Goal: Book appointment/travel/reservation

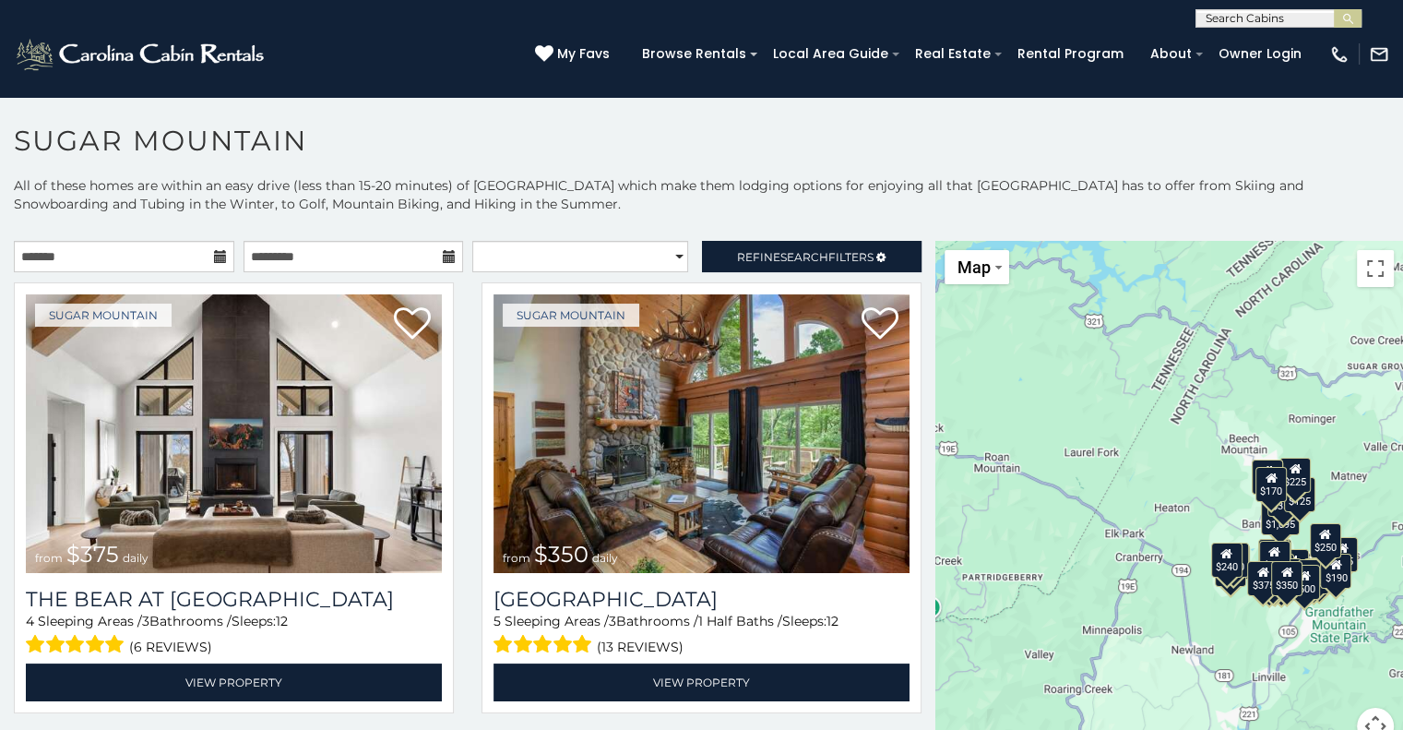
click at [214, 262] on icon at bounding box center [220, 256] width 13 height 13
click at [216, 255] on icon at bounding box center [220, 256] width 13 height 13
click at [173, 250] on input "text" at bounding box center [124, 256] width 220 height 31
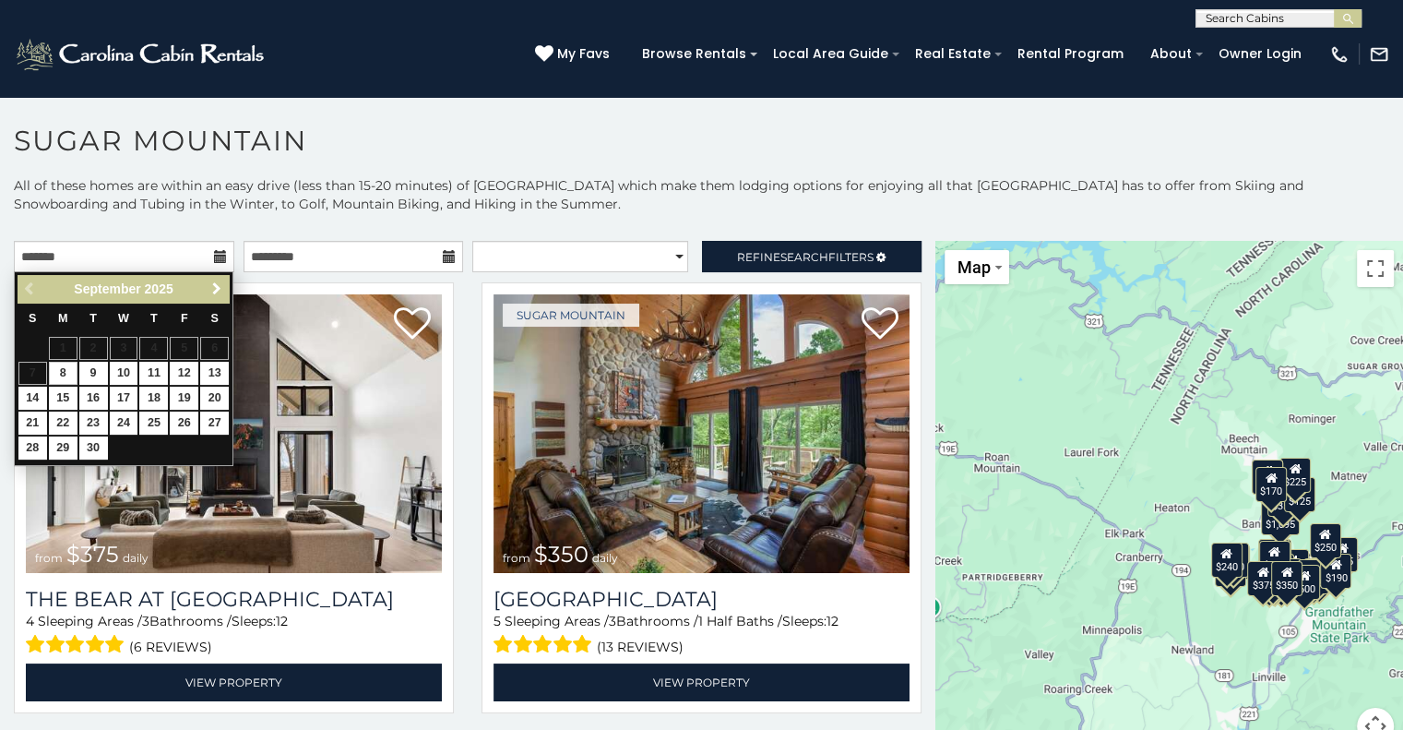
click at [212, 291] on span "Next" at bounding box center [216, 288] width 15 height 15
click at [188, 354] on link "3" at bounding box center [184, 348] width 29 height 23
type input "**********"
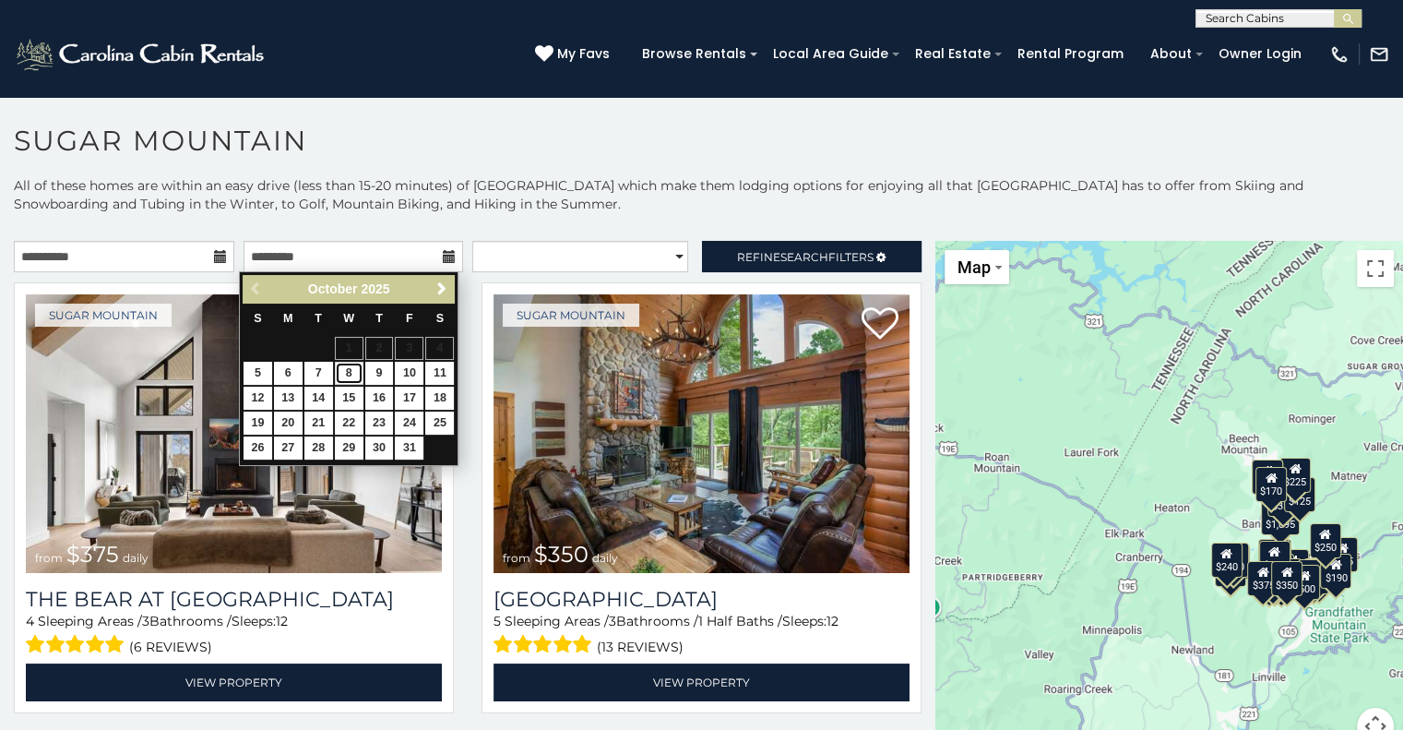
click at [349, 372] on link "8" at bounding box center [349, 373] width 29 height 23
type input "**********"
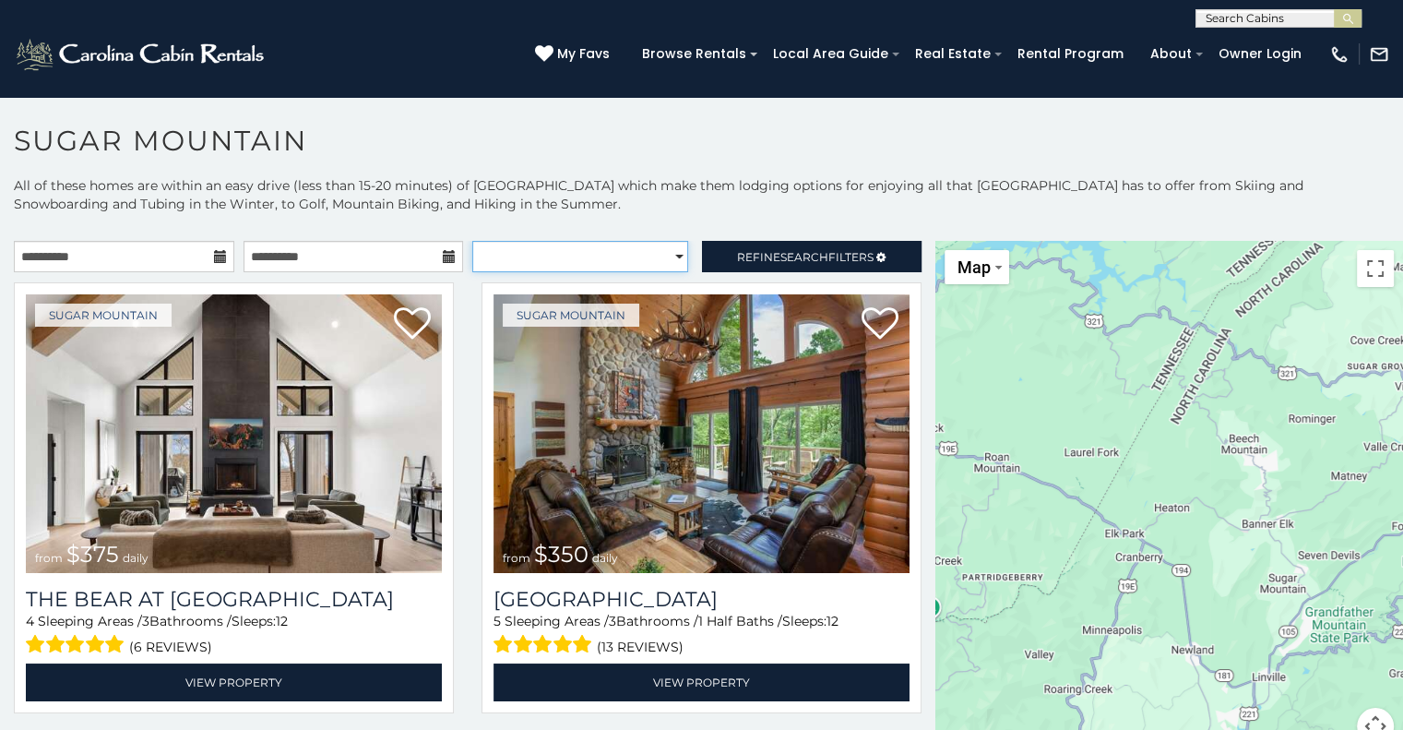
click at [592, 258] on select "**********" at bounding box center [580, 256] width 216 height 31
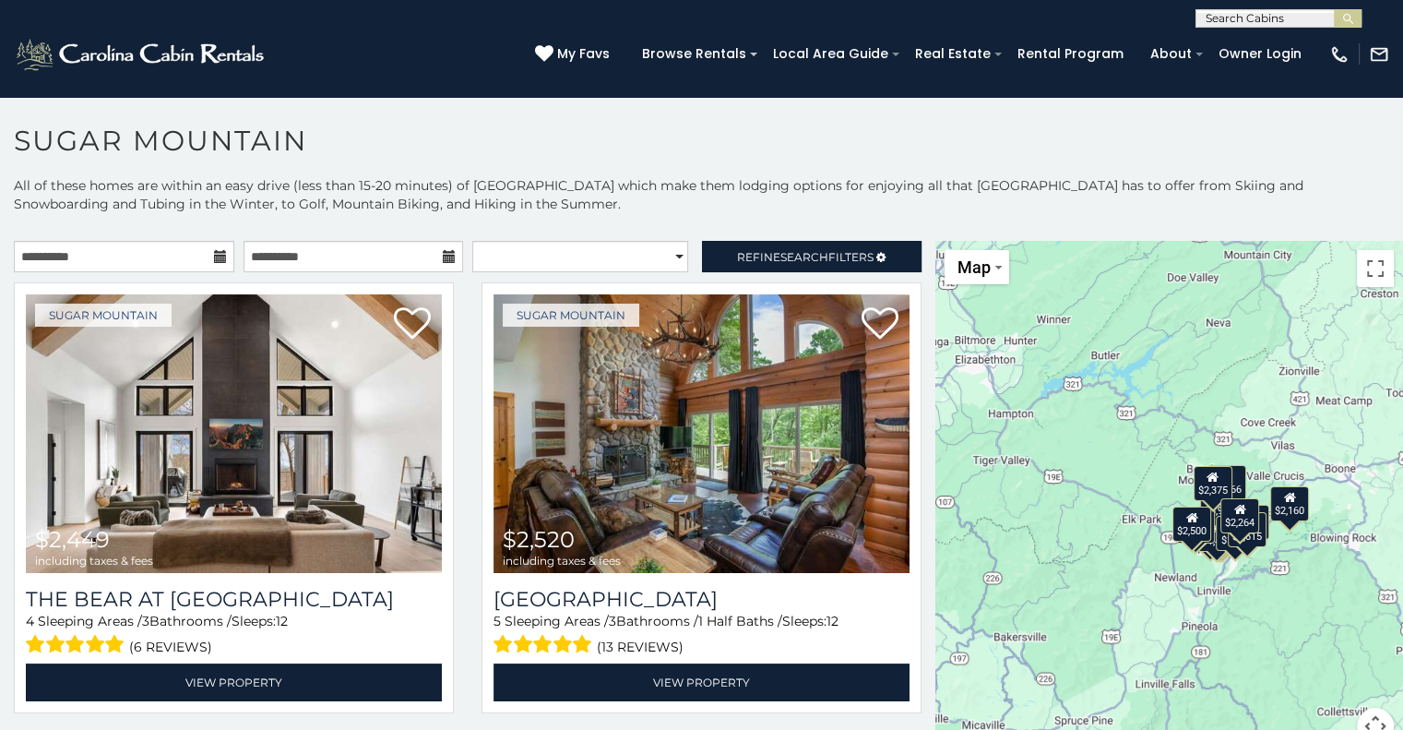
click at [0, 226] on p "All of these homes are within an easy drive (less than 15-20 minutes) of Sugar …" at bounding box center [701, 203] width 1403 height 55
click at [666, 253] on select "**********" at bounding box center [580, 256] width 216 height 31
select select "*********"
click at [472, 241] on select "**********" at bounding box center [580, 256] width 216 height 31
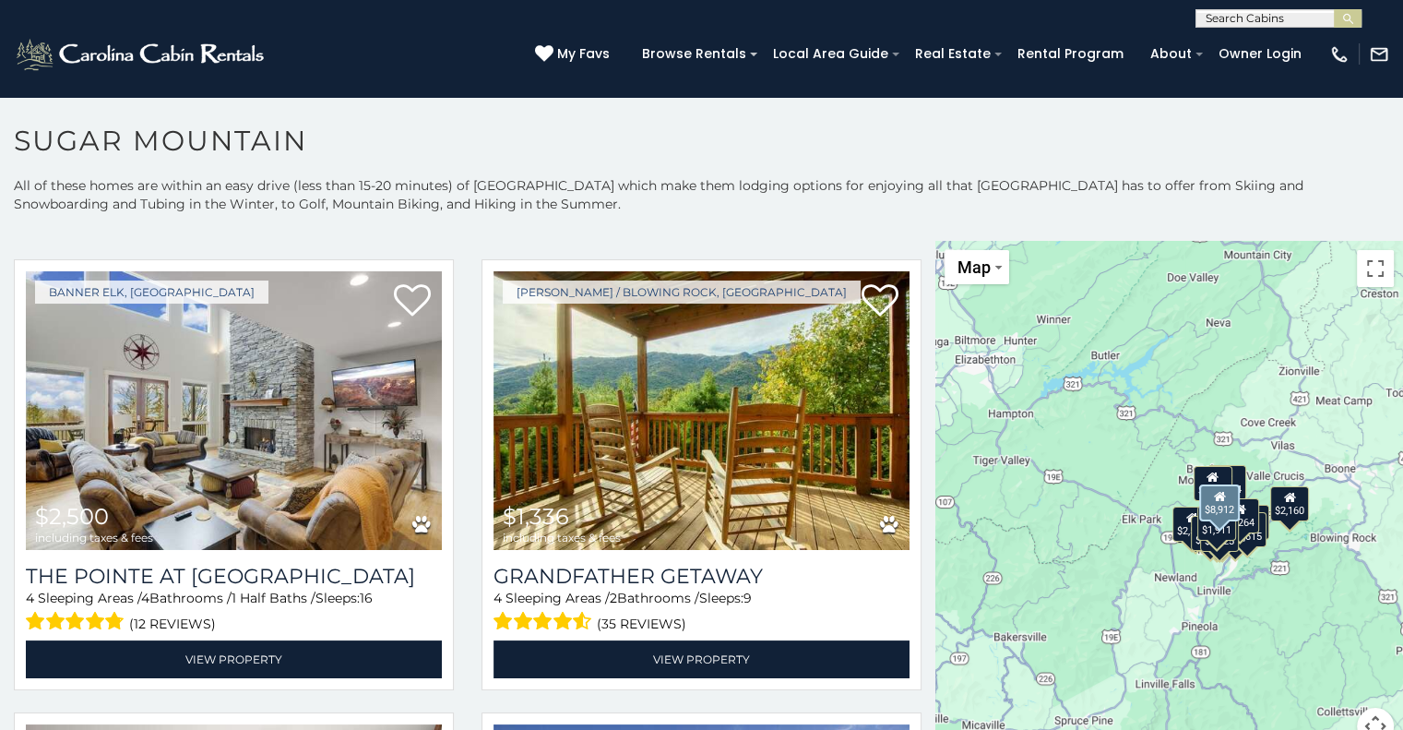
scroll to position [1845, 0]
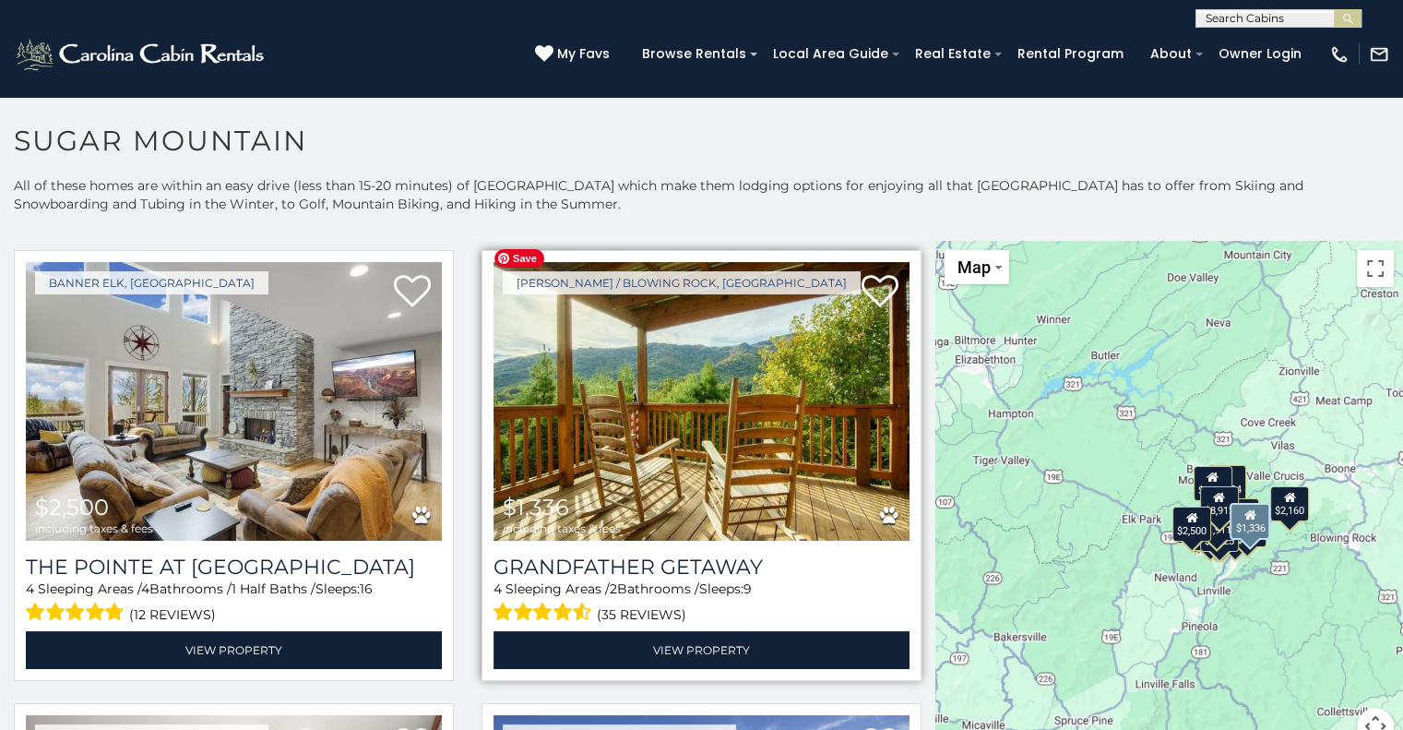
click at [850, 397] on img at bounding box center [701, 401] width 416 height 279
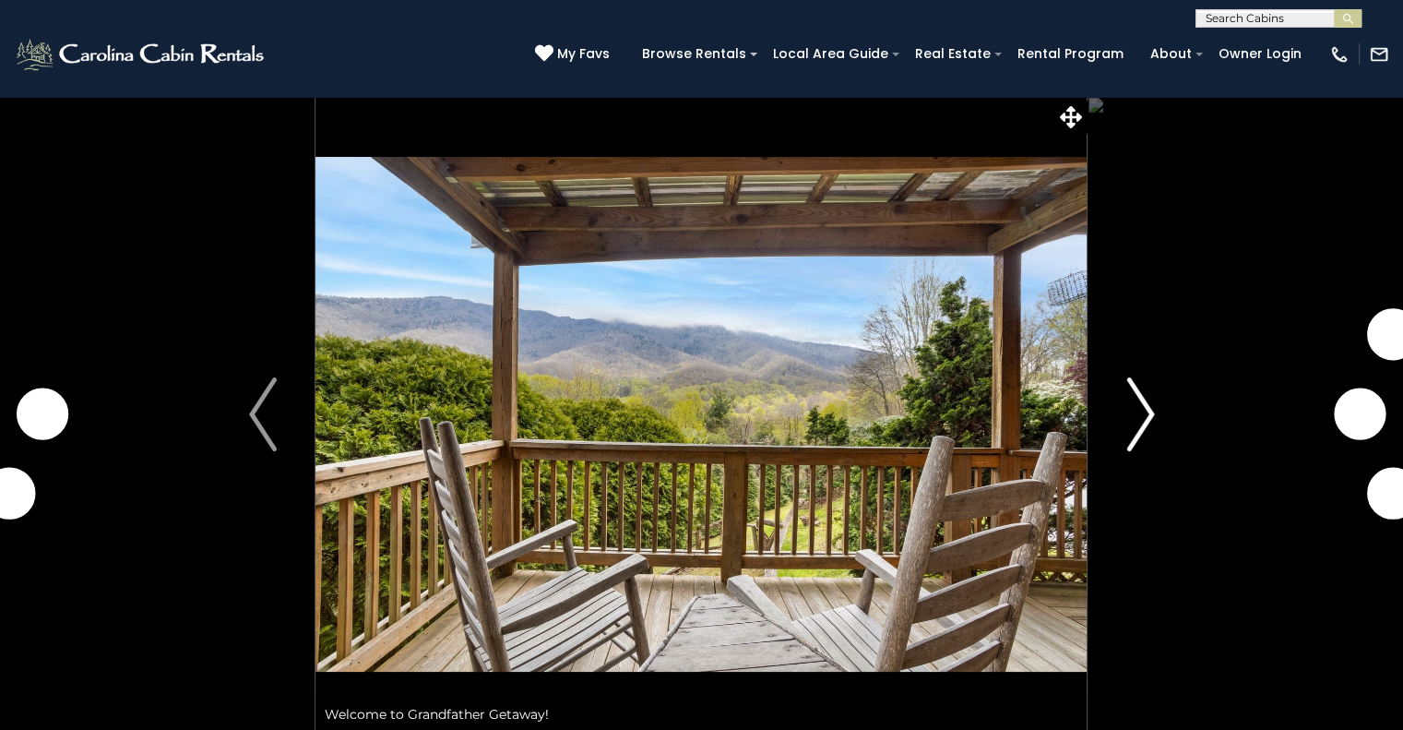
click at [1116, 413] on button "Next" at bounding box center [1140, 414] width 106 height 636
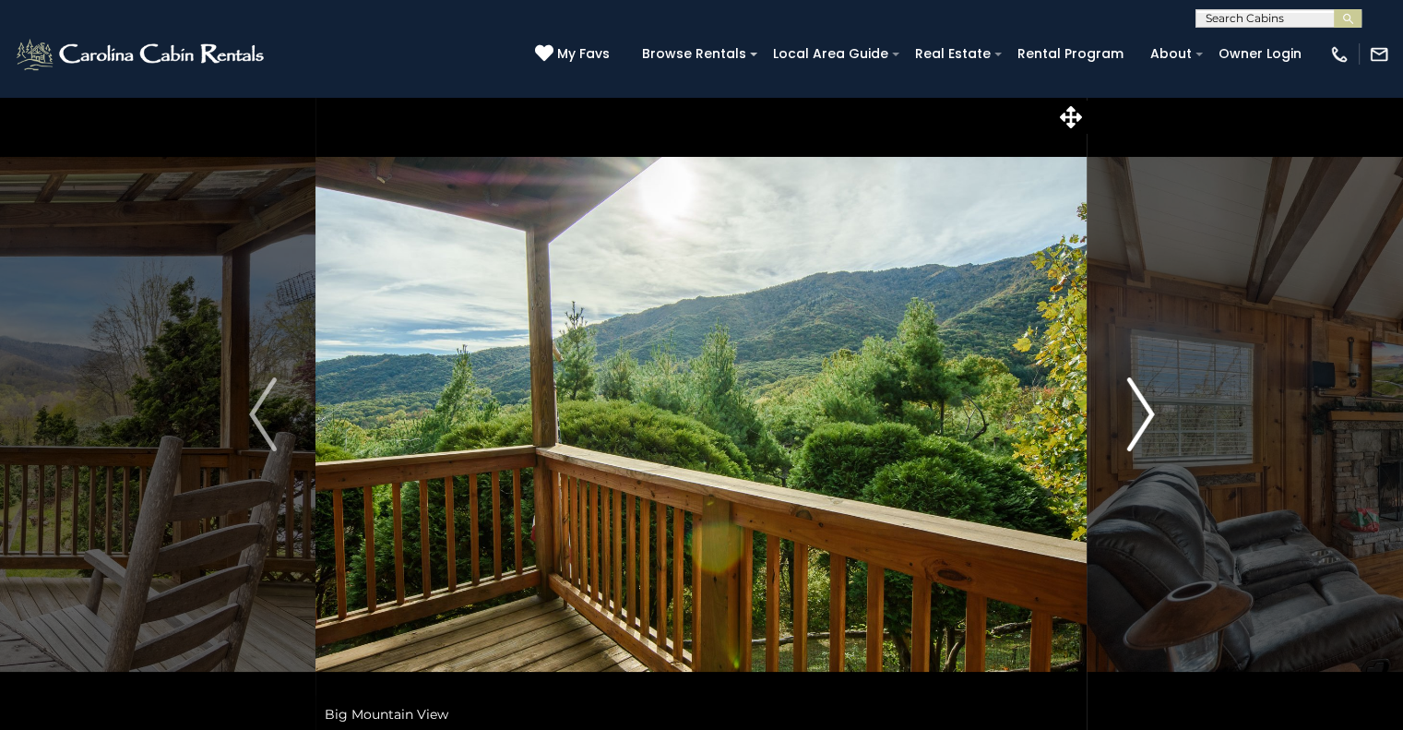
click at [1144, 410] on img "Next" at bounding box center [1140, 414] width 28 height 74
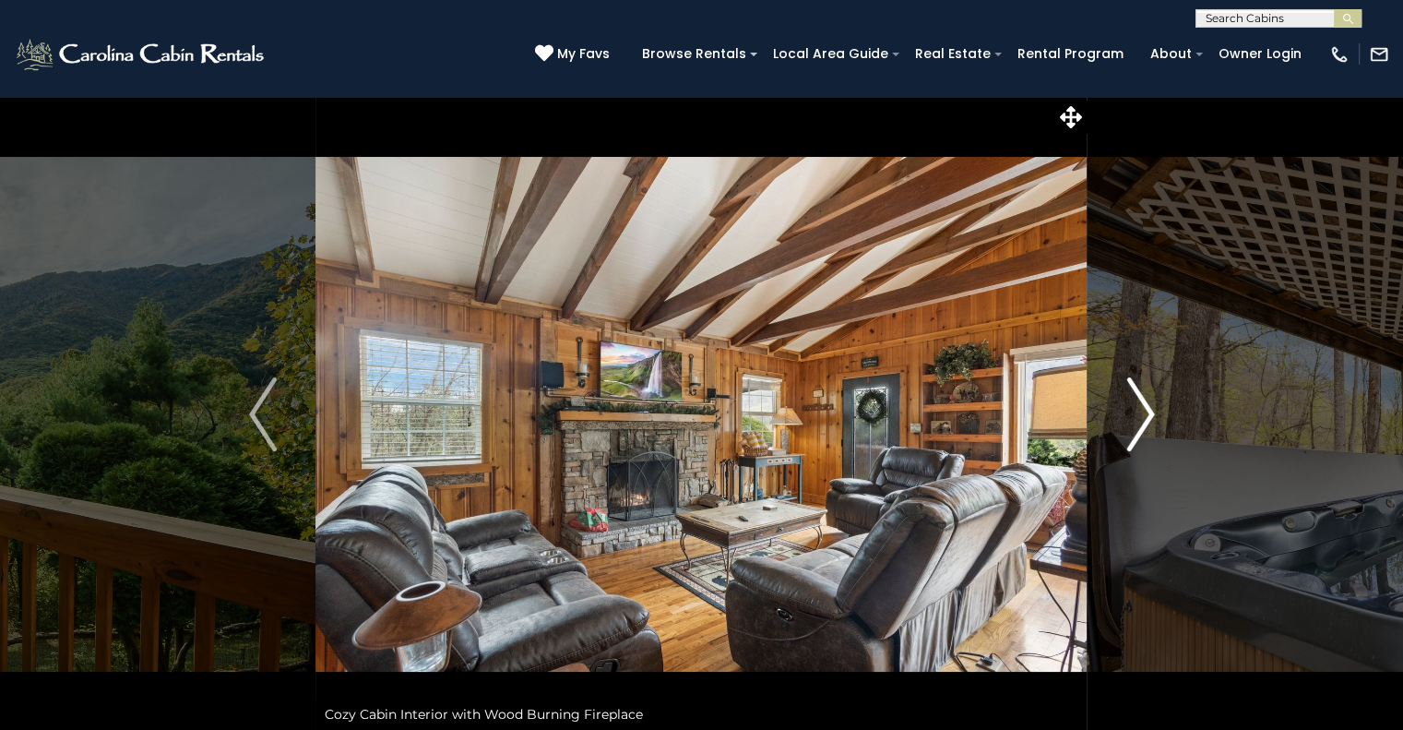
click at [1144, 410] on img "Next" at bounding box center [1140, 414] width 28 height 74
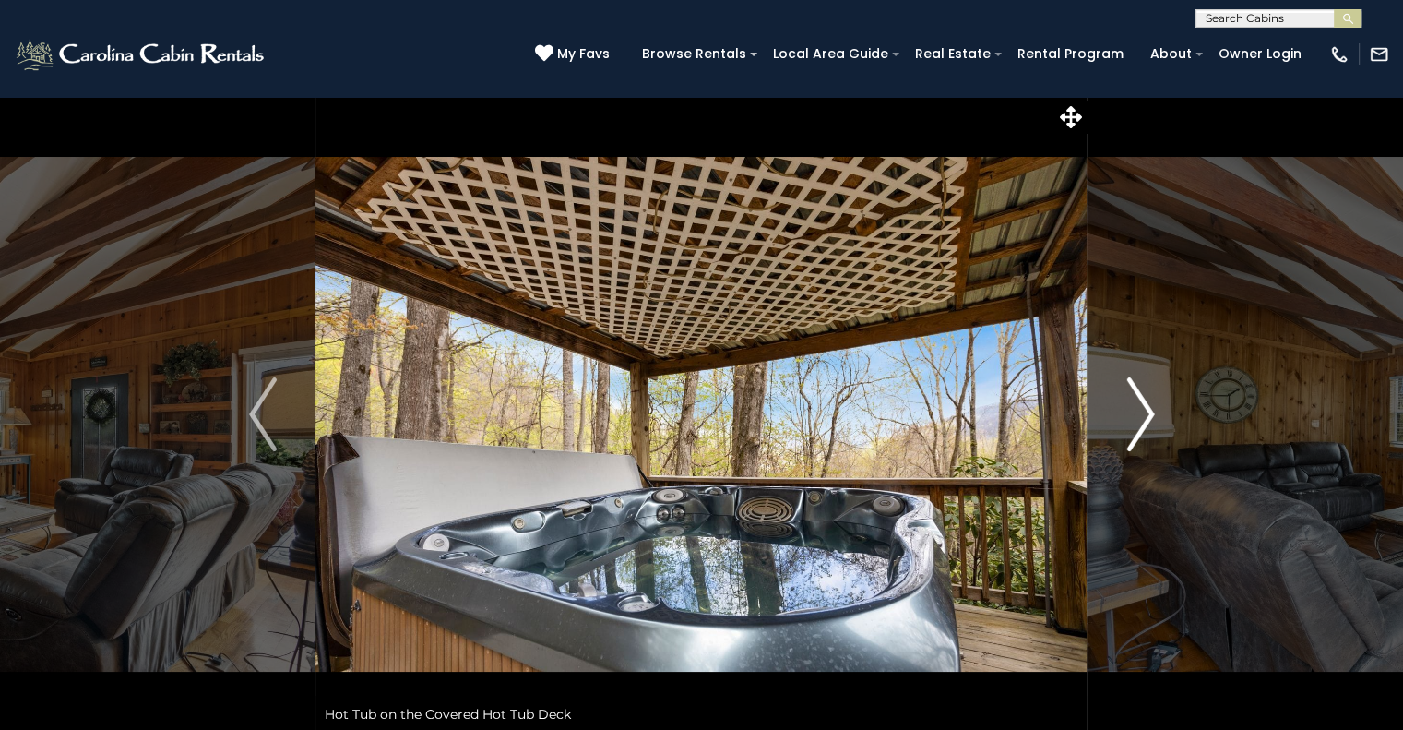
click at [1144, 410] on img "Next" at bounding box center [1140, 414] width 28 height 74
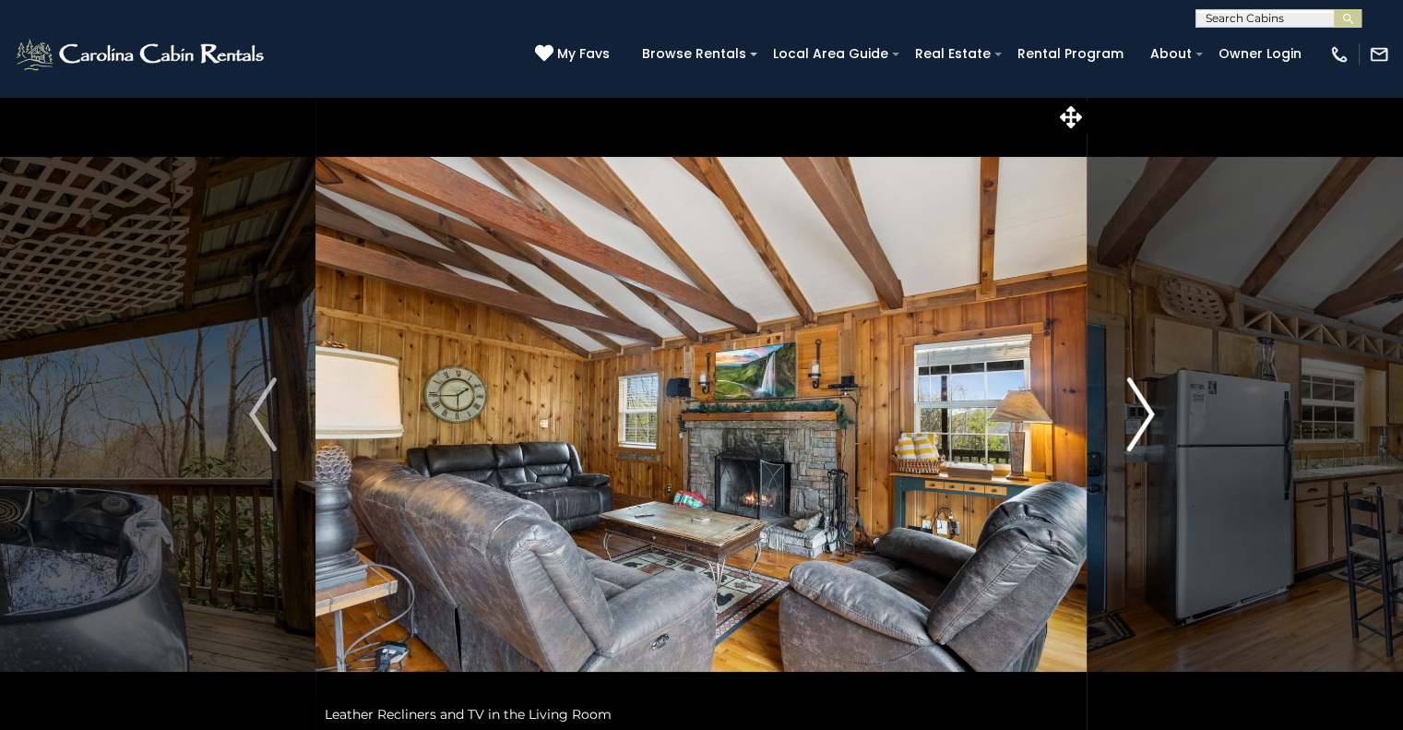
click at [1144, 410] on img "Next" at bounding box center [1140, 414] width 28 height 74
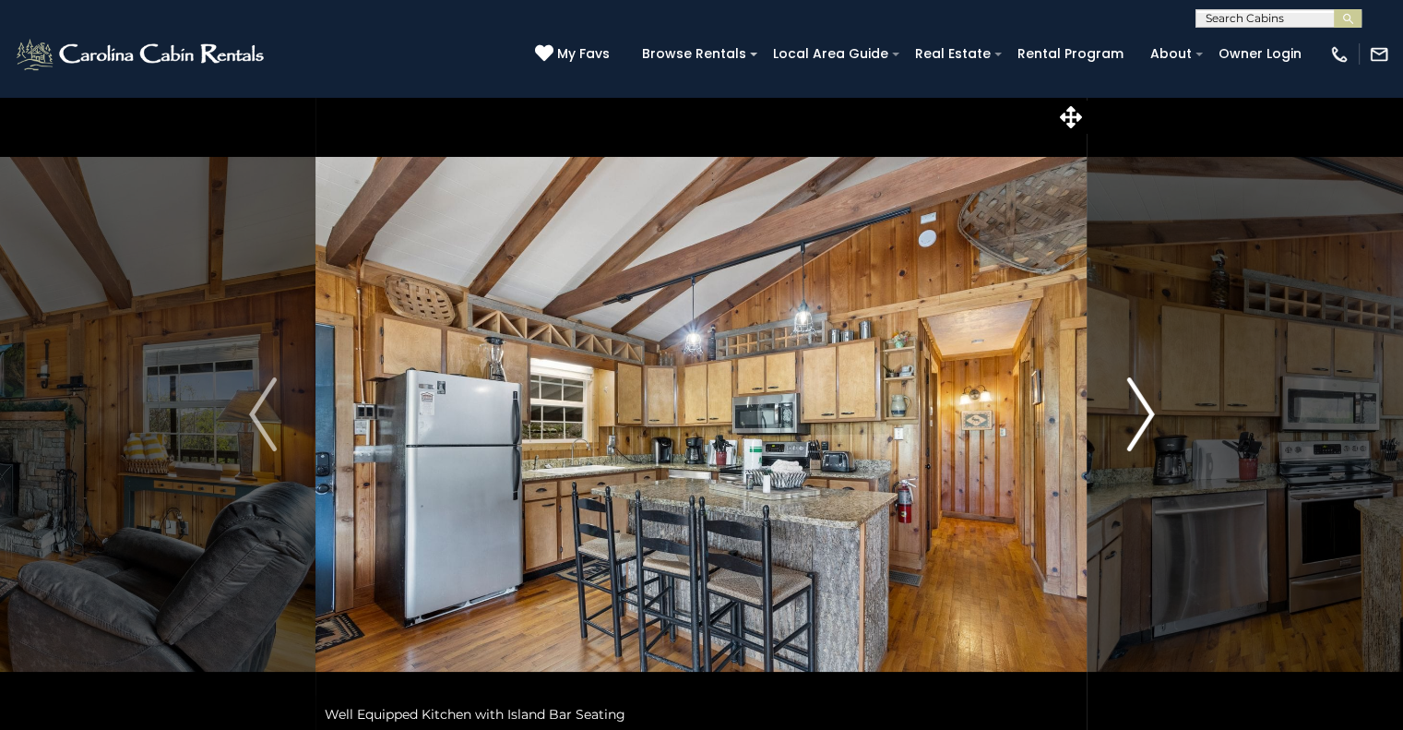
click at [1144, 410] on img "Next" at bounding box center [1140, 414] width 28 height 74
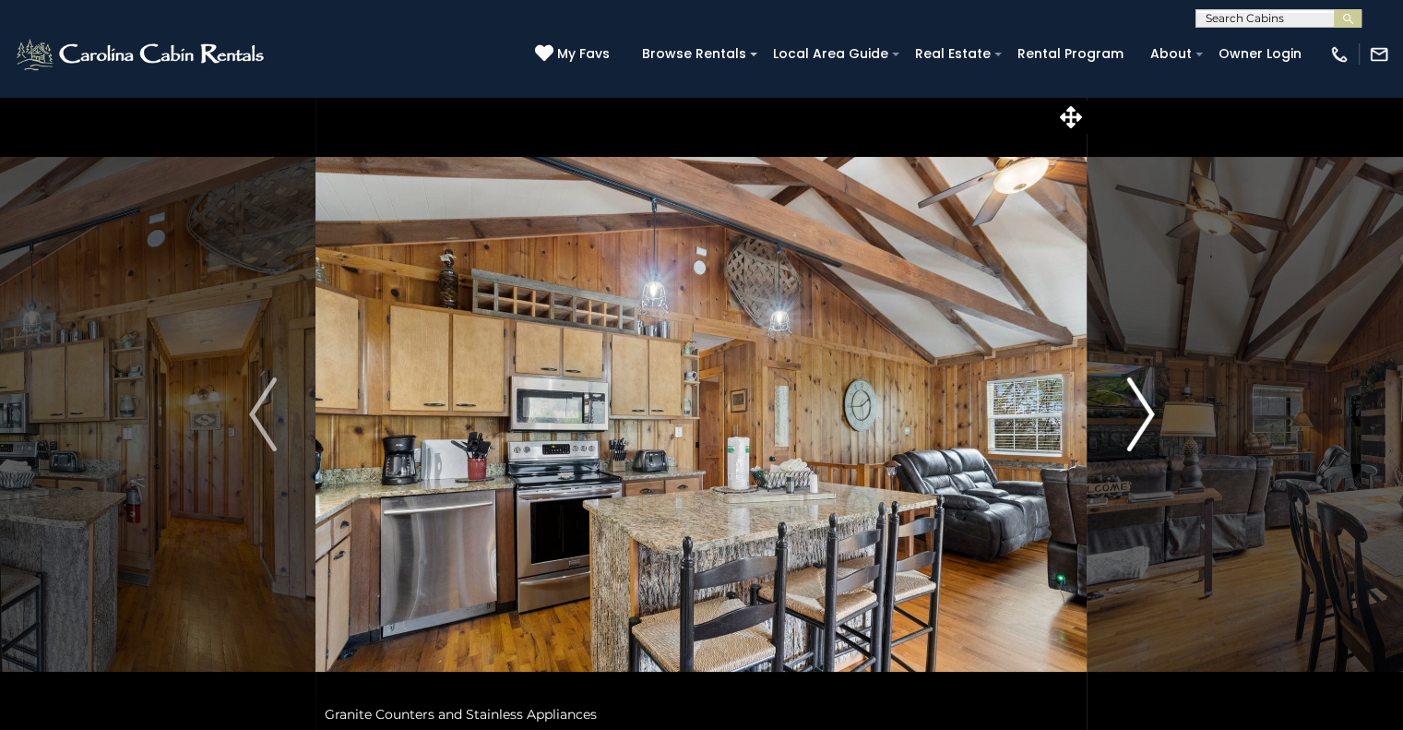
click at [1144, 410] on img "Next" at bounding box center [1140, 414] width 28 height 74
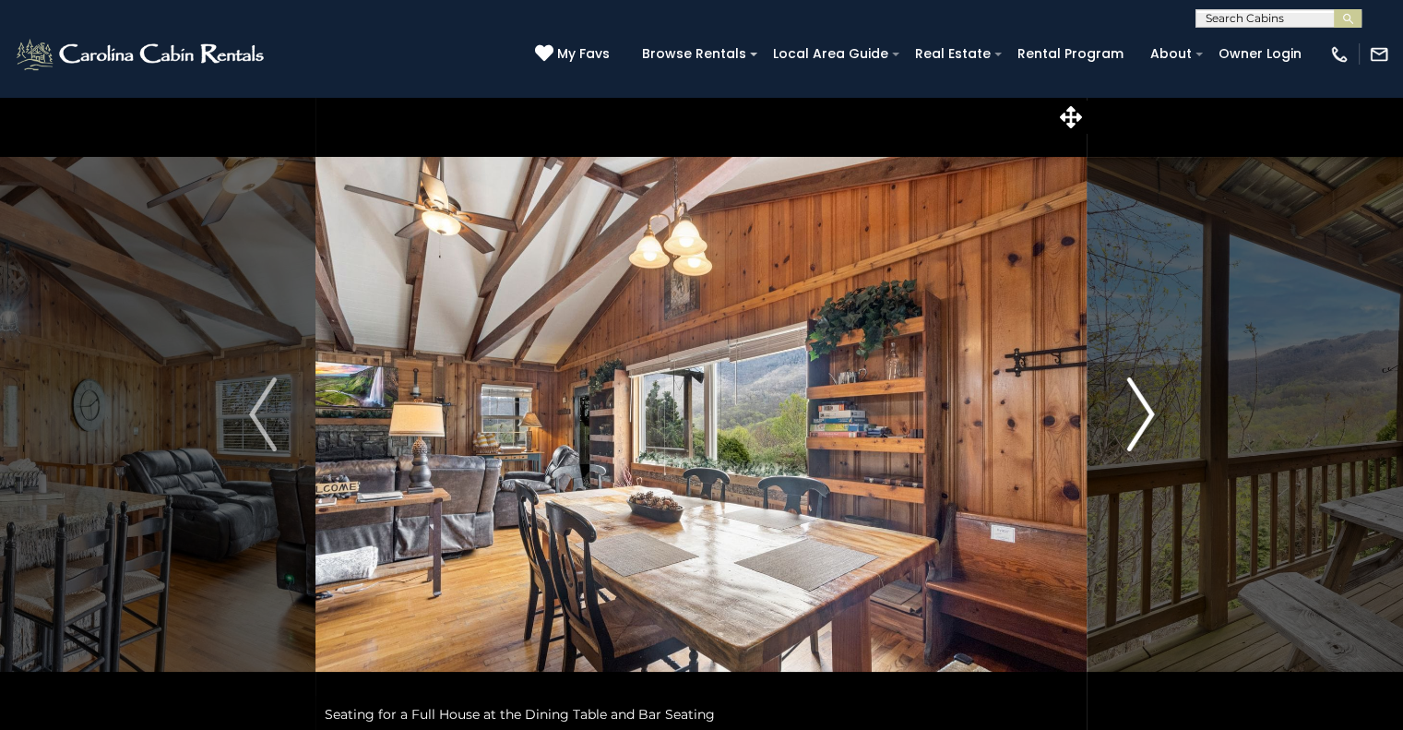
click at [1144, 410] on img "Next" at bounding box center [1140, 414] width 28 height 74
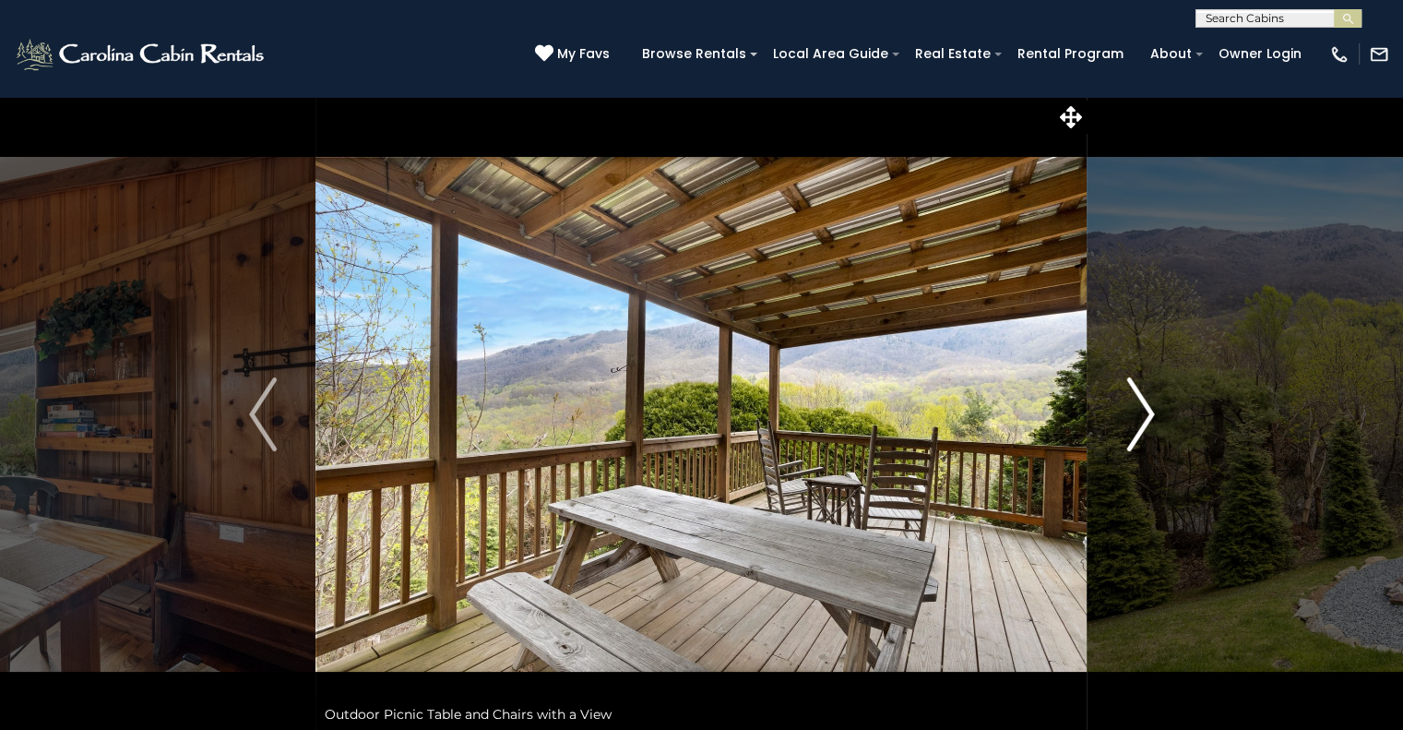
click at [1144, 410] on img "Next" at bounding box center [1140, 414] width 28 height 74
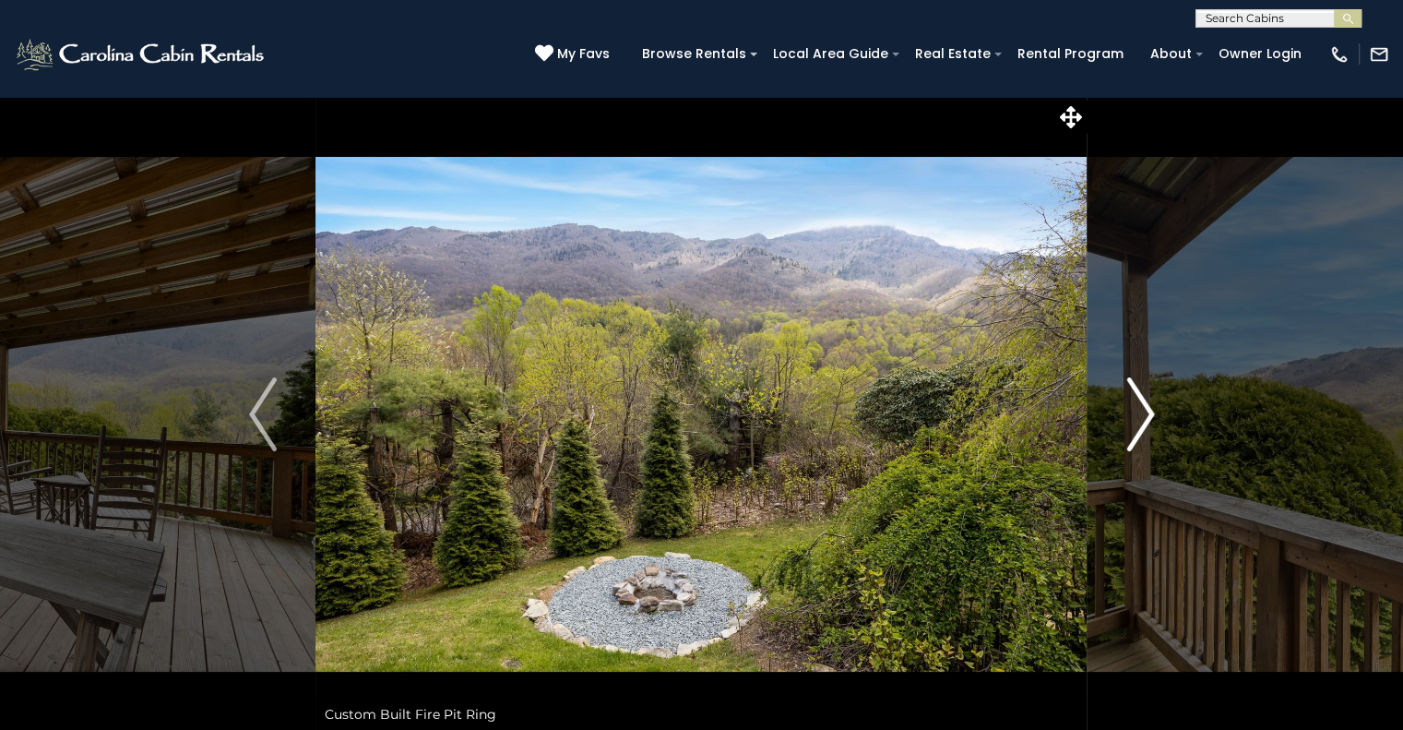
click at [1144, 410] on img "Next" at bounding box center [1140, 414] width 28 height 74
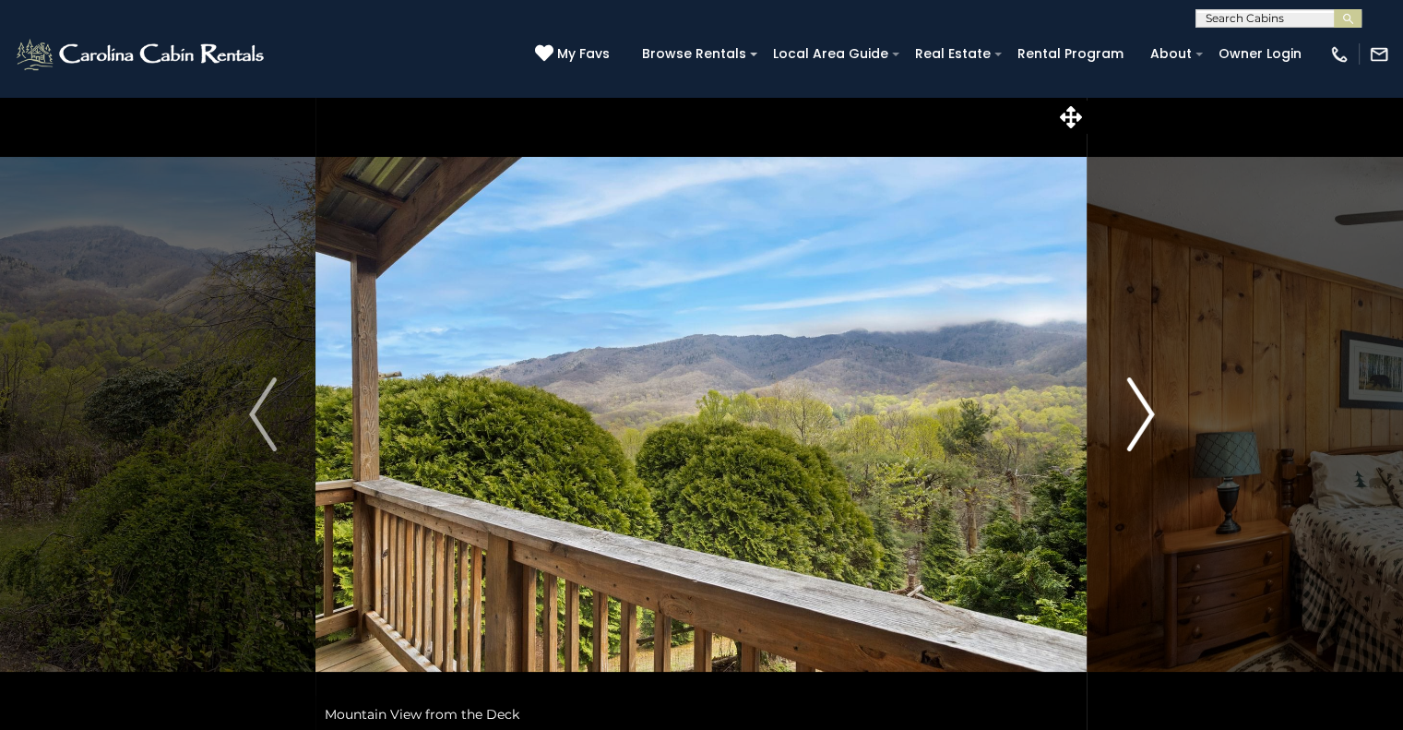
click at [1144, 410] on img "Next" at bounding box center [1140, 414] width 28 height 74
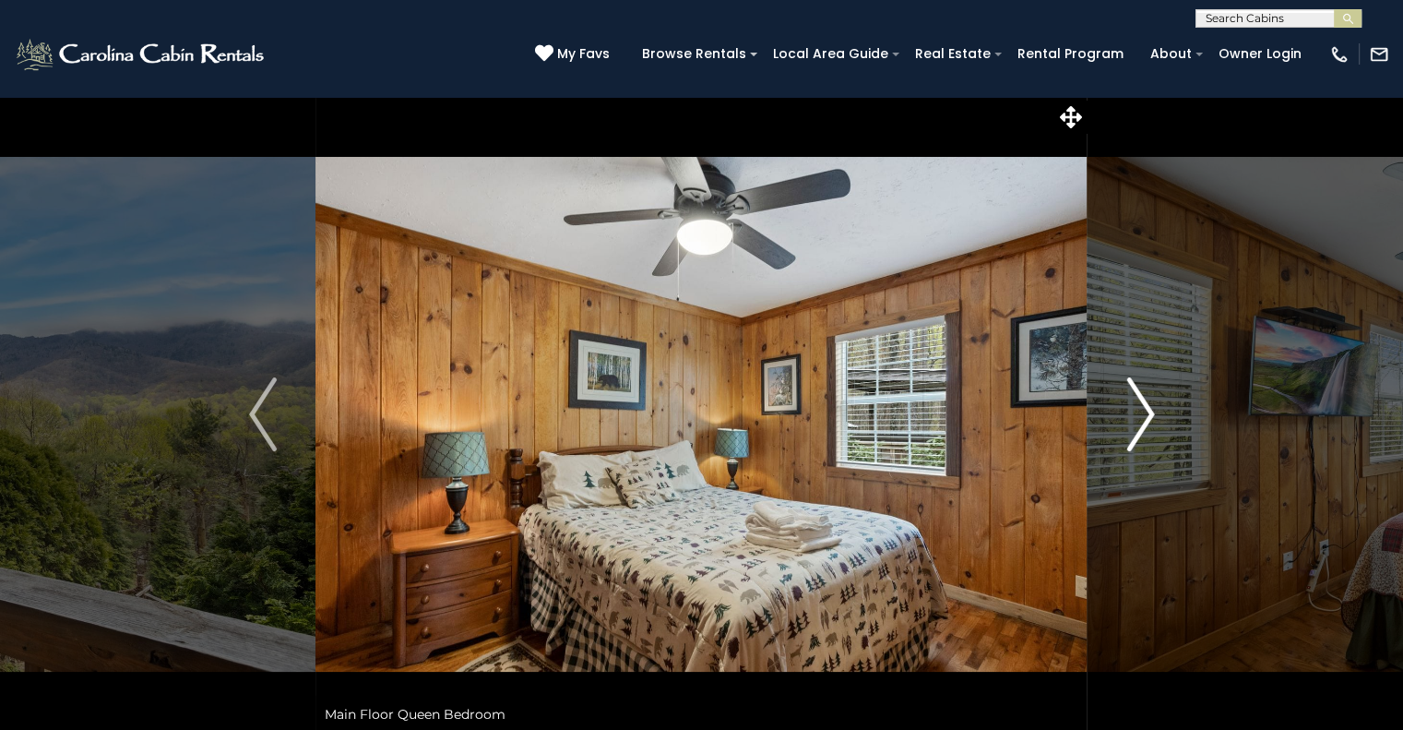
click at [1144, 410] on img "Next" at bounding box center [1140, 414] width 28 height 74
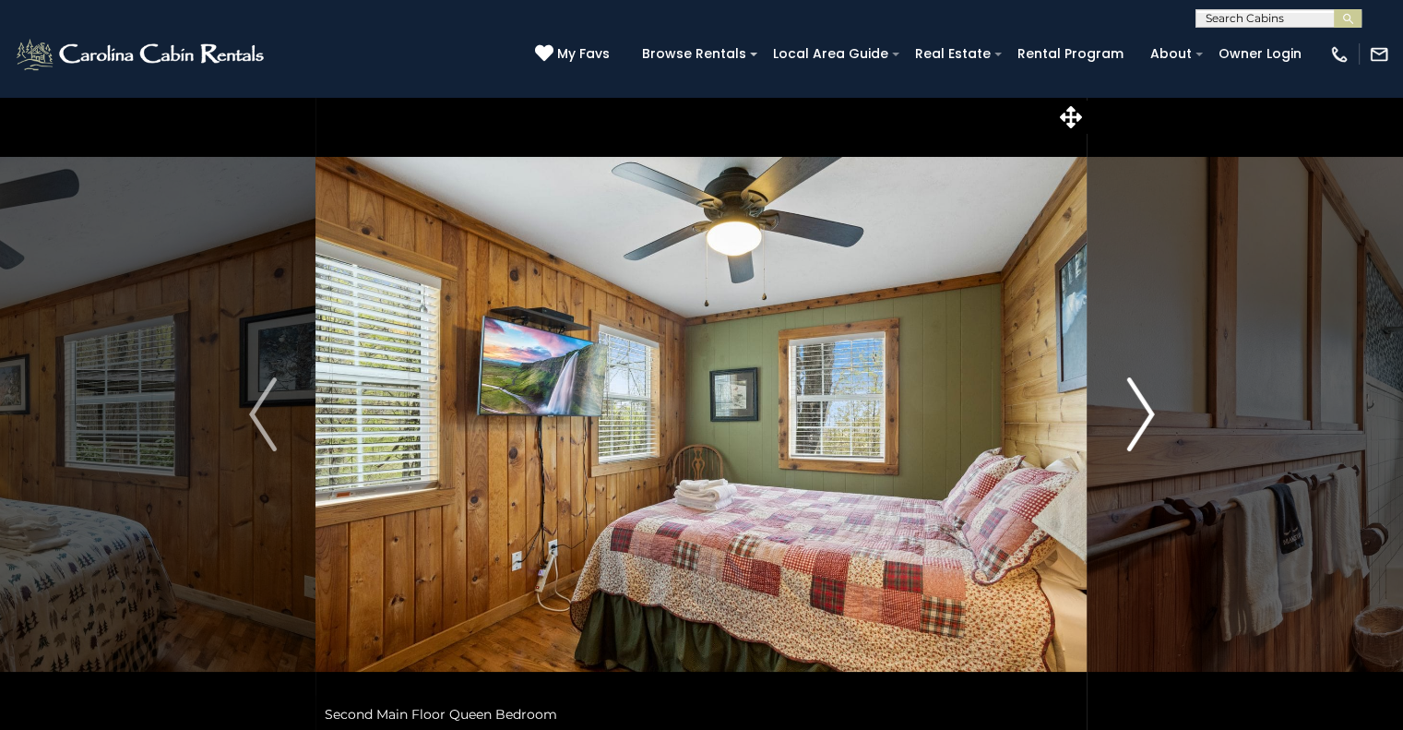
click at [1144, 410] on img "Next" at bounding box center [1140, 414] width 28 height 74
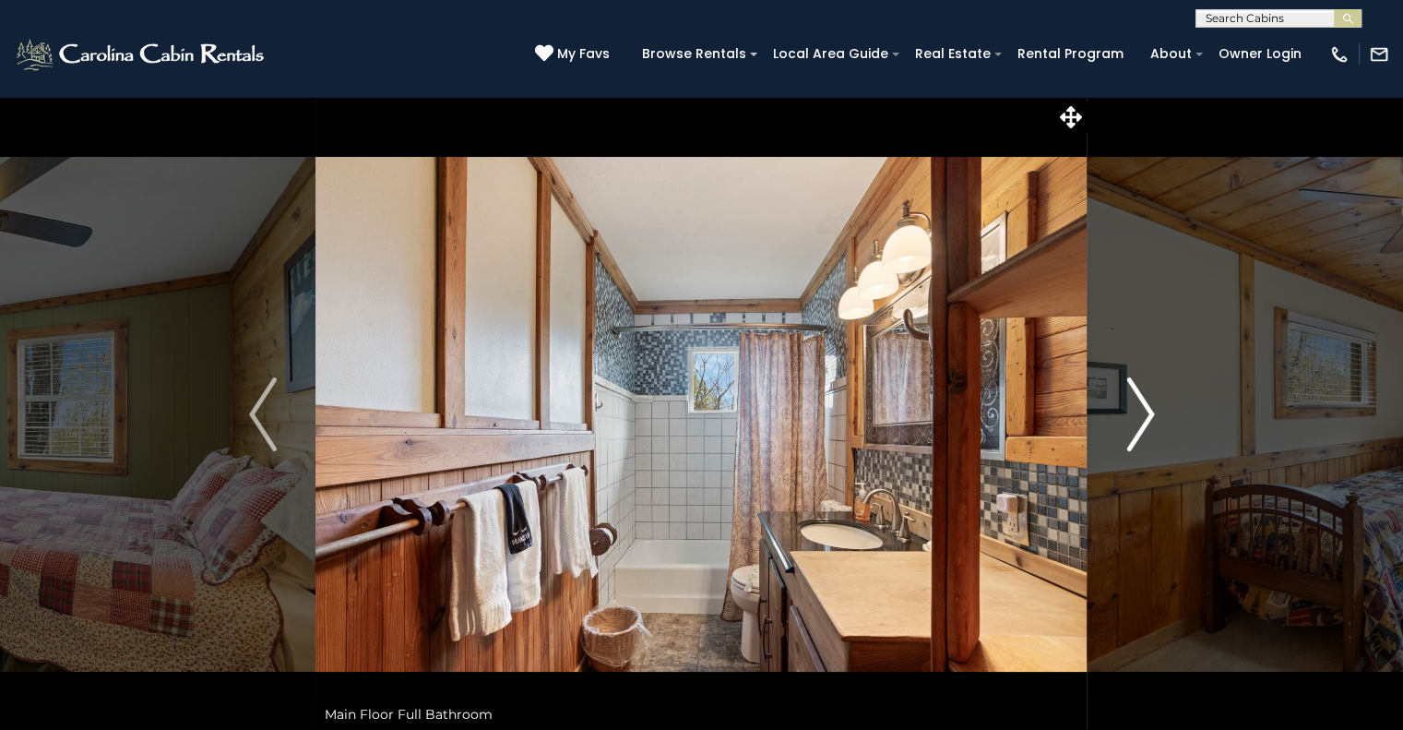
click at [1144, 410] on img "Next" at bounding box center [1140, 414] width 28 height 74
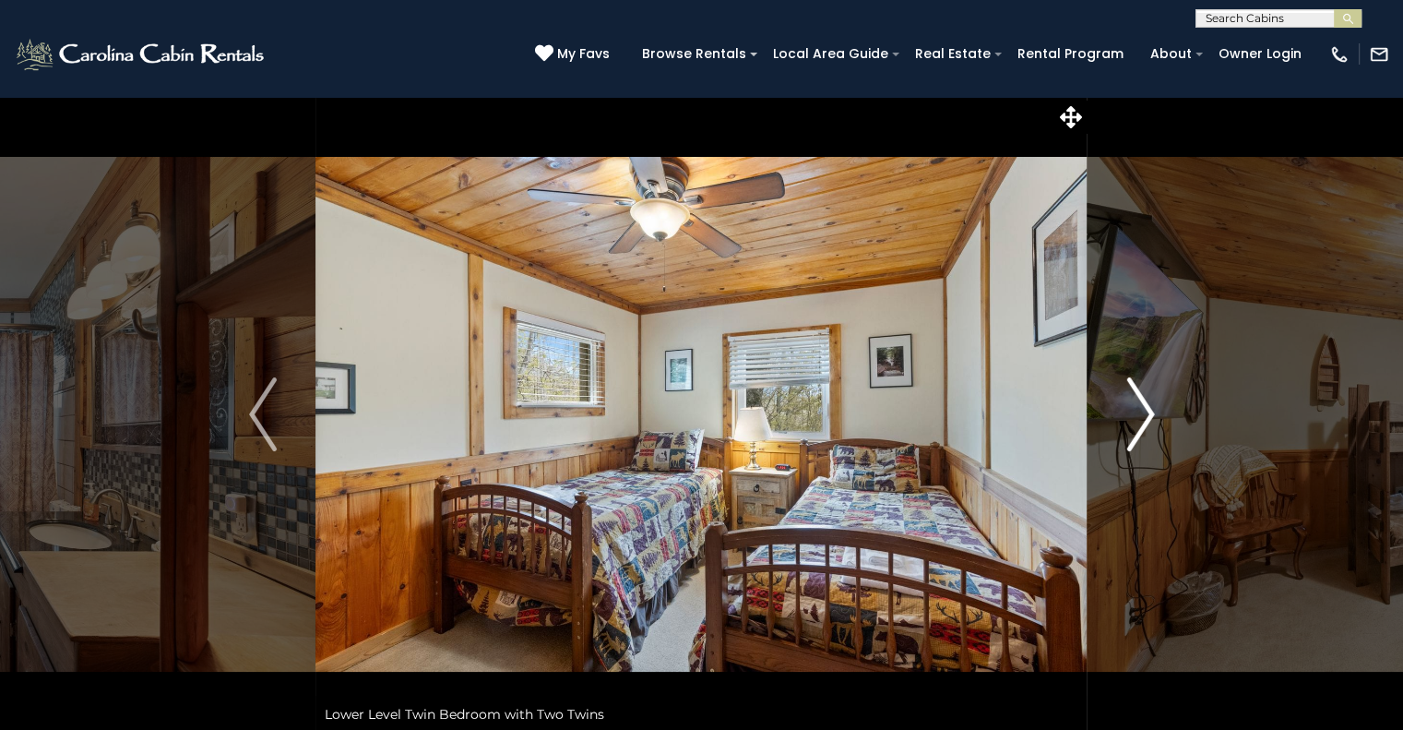
click at [1144, 410] on img "Next" at bounding box center [1140, 414] width 28 height 74
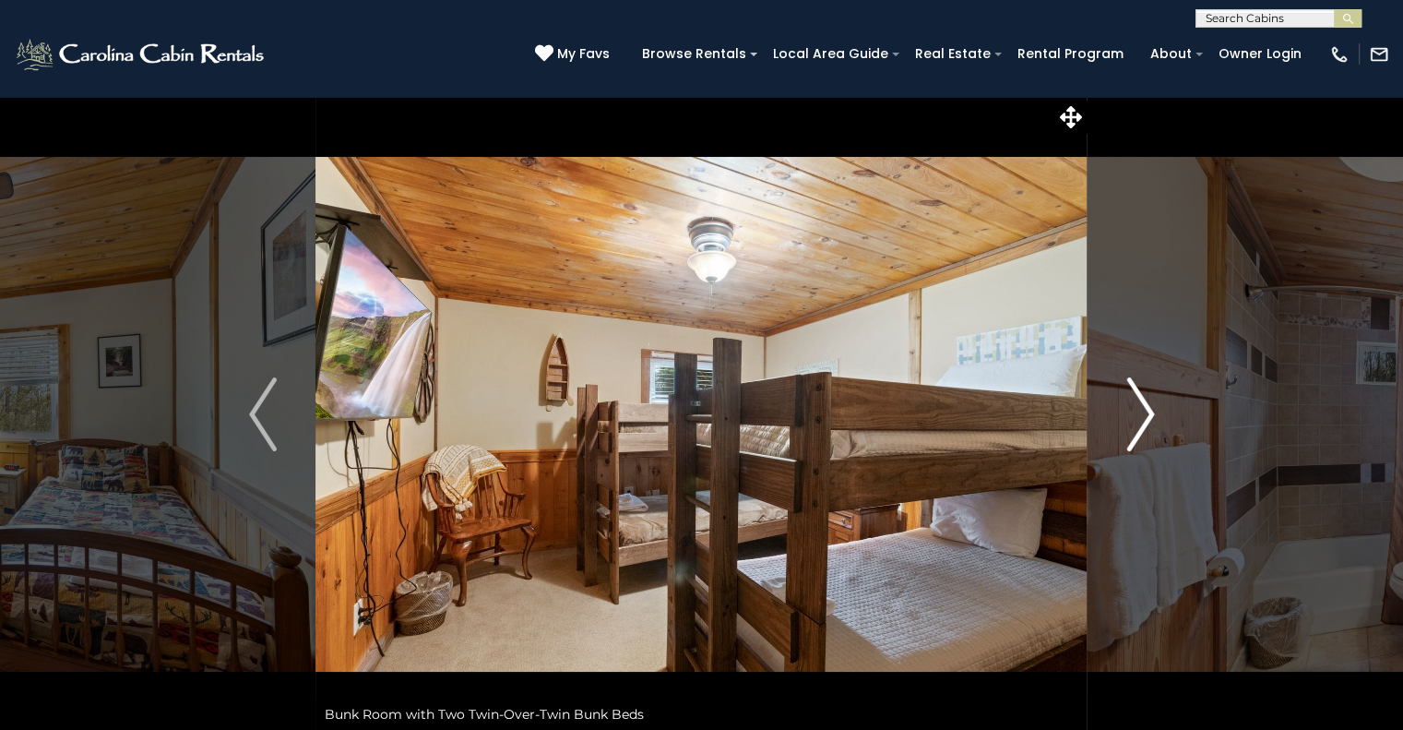
click at [1144, 410] on img "Next" at bounding box center [1140, 414] width 28 height 74
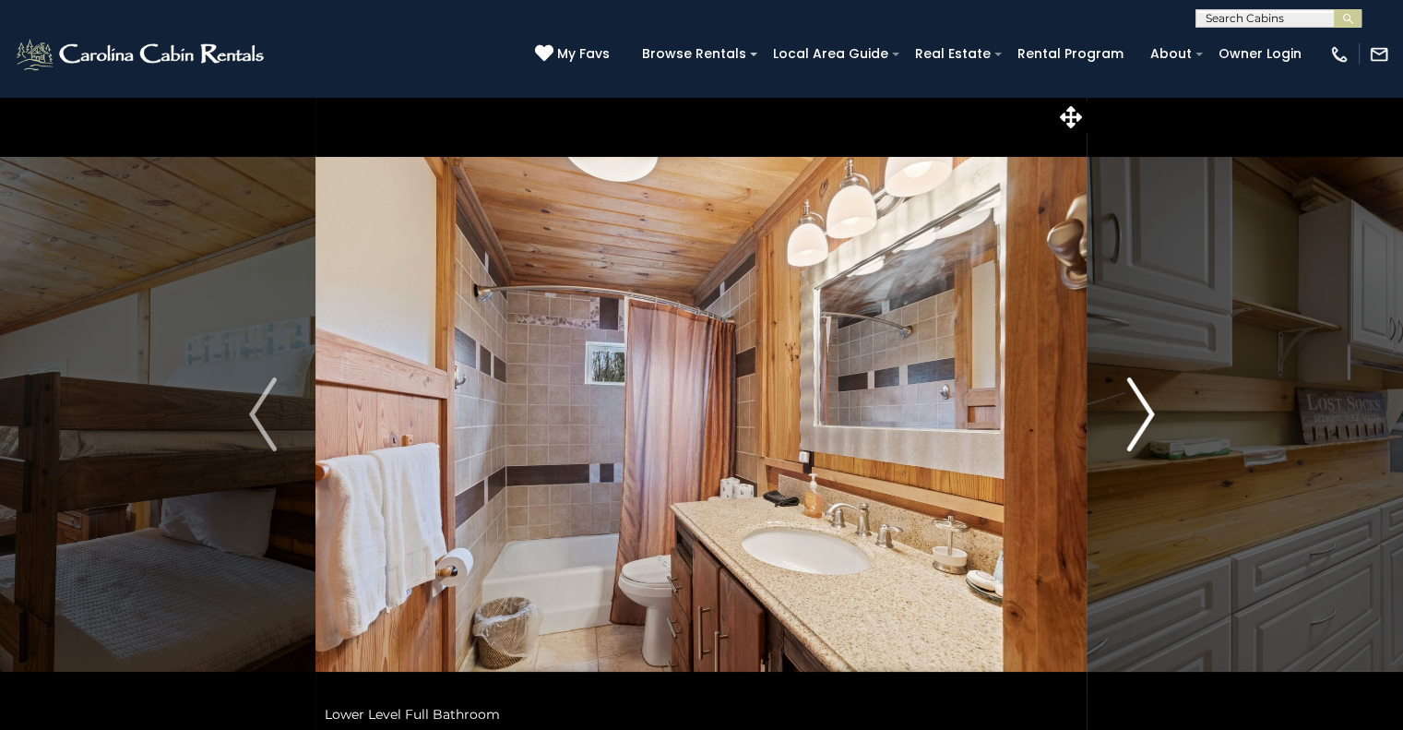
click at [1144, 410] on img "Next" at bounding box center [1140, 414] width 28 height 74
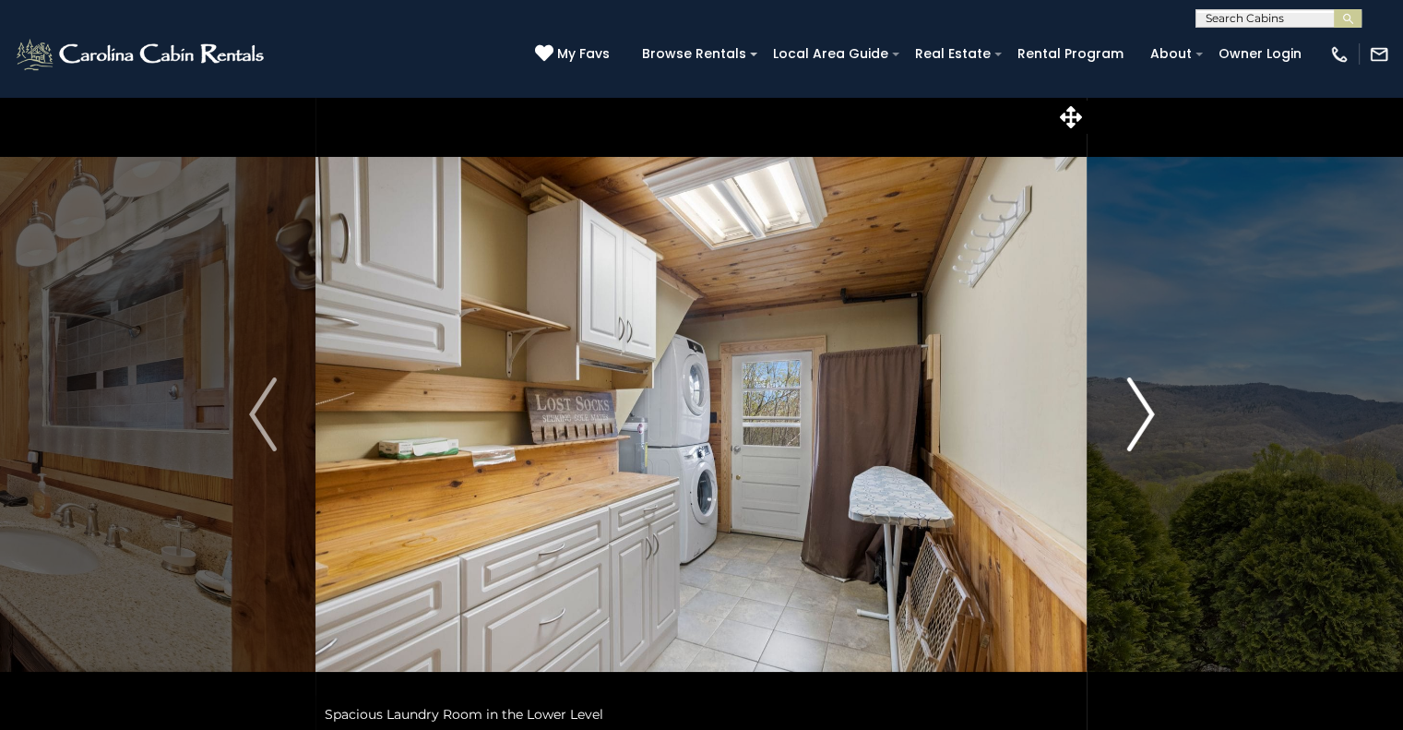
click at [1144, 410] on img "Next" at bounding box center [1140, 414] width 28 height 74
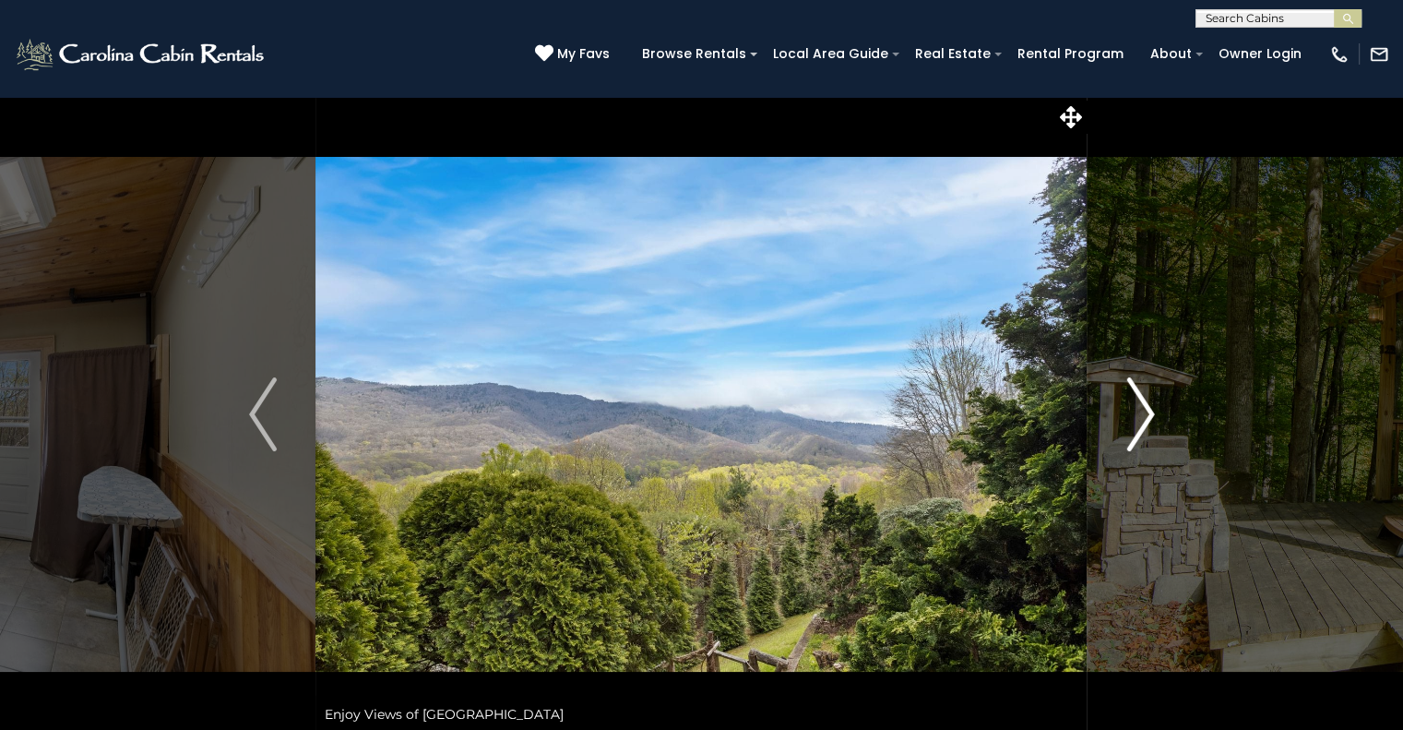
click at [1144, 410] on img "Next" at bounding box center [1140, 414] width 28 height 74
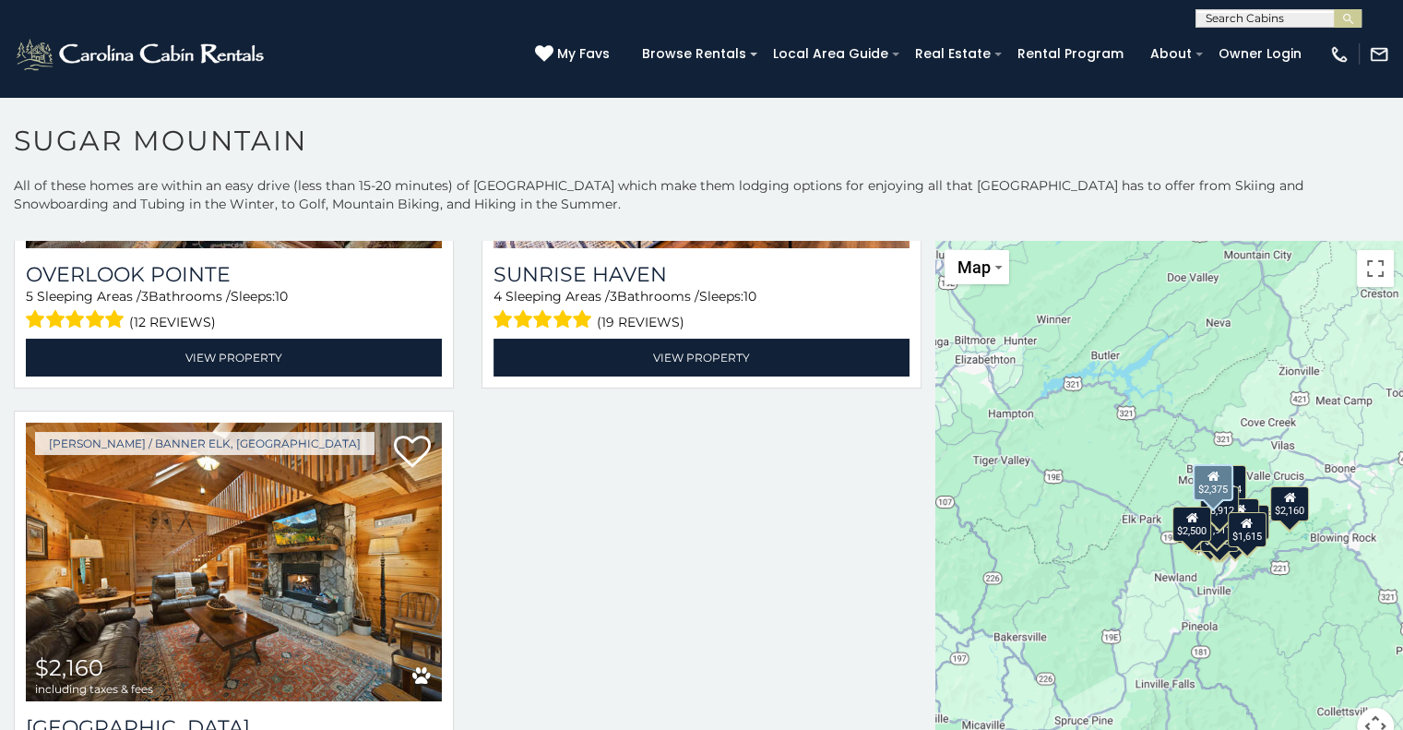
scroll to position [3097, 0]
